Goal: Task Accomplishment & Management: Complete application form

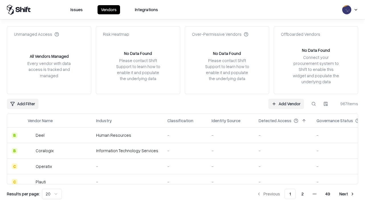
click at [286, 103] on link "Add Vendor" at bounding box center [287, 103] width 36 height 10
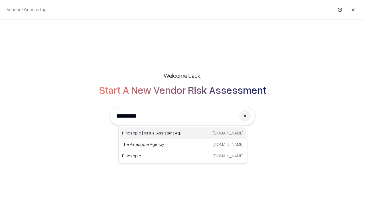
click at [183, 133] on div "Pineapple | Virtual Assistant Agency [DOMAIN_NAME]" at bounding box center [183, 132] width 126 height 11
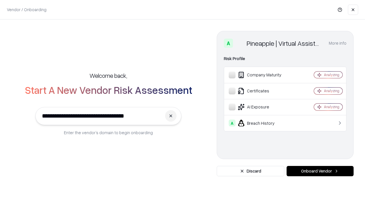
type input "**********"
click at [320, 171] on button "Onboard Vendor" at bounding box center [320, 171] width 67 height 10
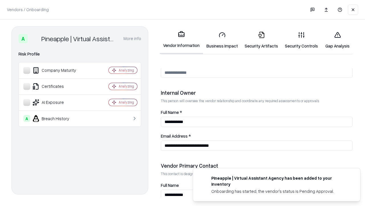
scroll to position [296, 0]
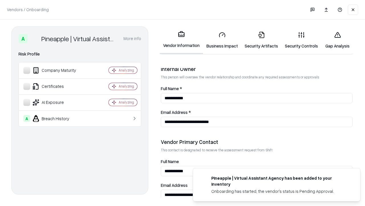
click at [261, 40] on link "Security Artifacts" at bounding box center [262, 40] width 40 height 27
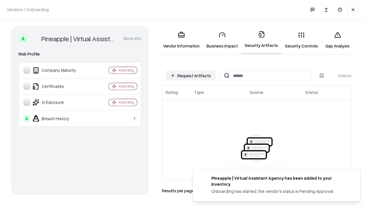
click at [191, 75] on button "Request Artifacts" at bounding box center [191, 75] width 50 height 10
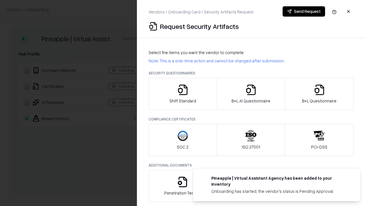
click at [319, 94] on icon "button" at bounding box center [319, 89] width 11 height 11
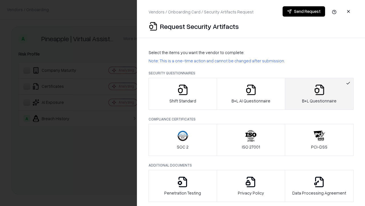
click at [251, 94] on icon "button" at bounding box center [251, 89] width 11 height 11
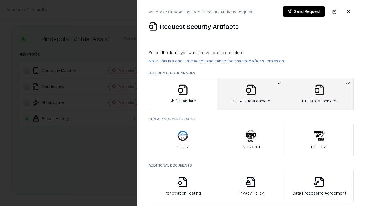
click at [304, 11] on button "Send Request" at bounding box center [304, 11] width 43 height 10
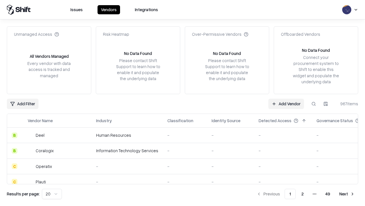
click at [314, 103] on button at bounding box center [314, 103] width 10 height 10
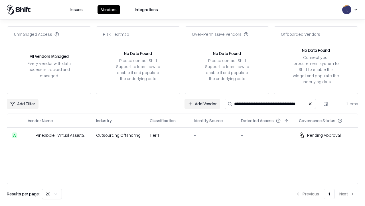
type input "**********"
click at [186, 135] on td "Tier 1" at bounding box center [167, 134] width 44 height 15
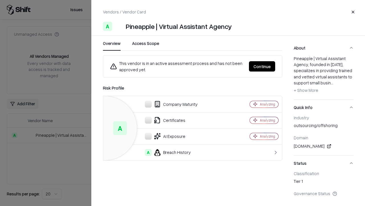
click at [262, 66] on button "Continue" at bounding box center [262, 66] width 26 height 10
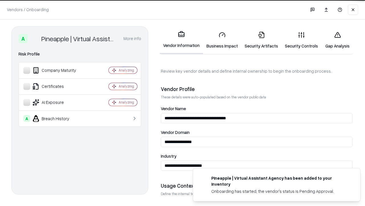
click at [261, 40] on link "Security Artifacts" at bounding box center [262, 40] width 40 height 27
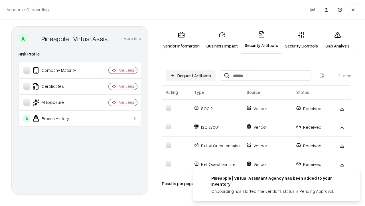
click at [338, 40] on link "Gap Analysis" at bounding box center [338, 40] width 32 height 27
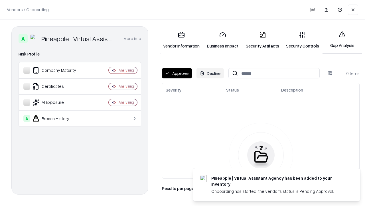
click at [177, 73] on button "Approve" at bounding box center [177, 73] width 30 height 10
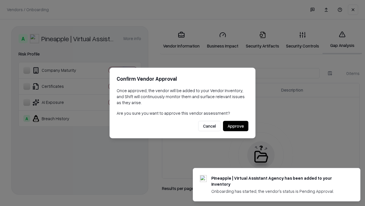
click at [236, 126] on button "Approve" at bounding box center [235, 126] width 25 height 10
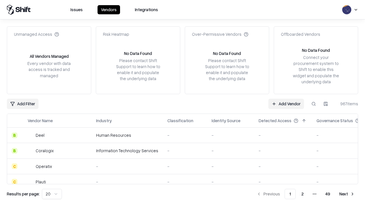
type input "**********"
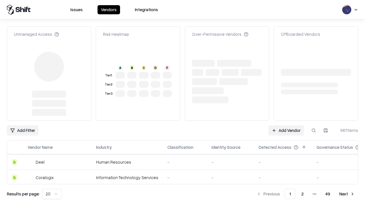
click at [286, 125] on link "Add Vendor" at bounding box center [287, 130] width 36 height 10
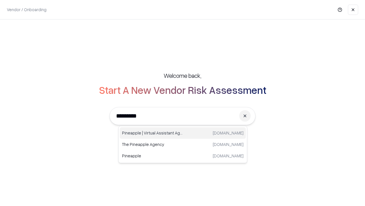
click at [183, 133] on div "Pineapple | Virtual Assistant Agency [DOMAIN_NAME]" at bounding box center [183, 132] width 126 height 11
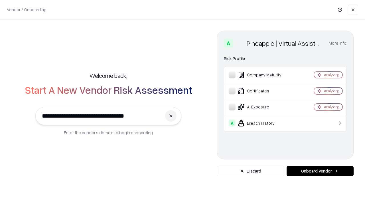
type input "**********"
click at [320, 171] on button "Onboard Vendor" at bounding box center [320, 171] width 67 height 10
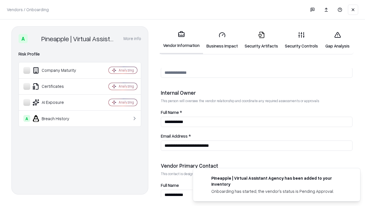
scroll to position [296, 0]
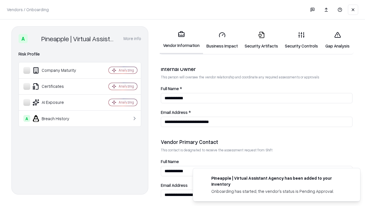
click at [338, 40] on link "Gap Analysis" at bounding box center [338, 40] width 32 height 27
